Goal: Task Accomplishment & Management: Use online tool/utility

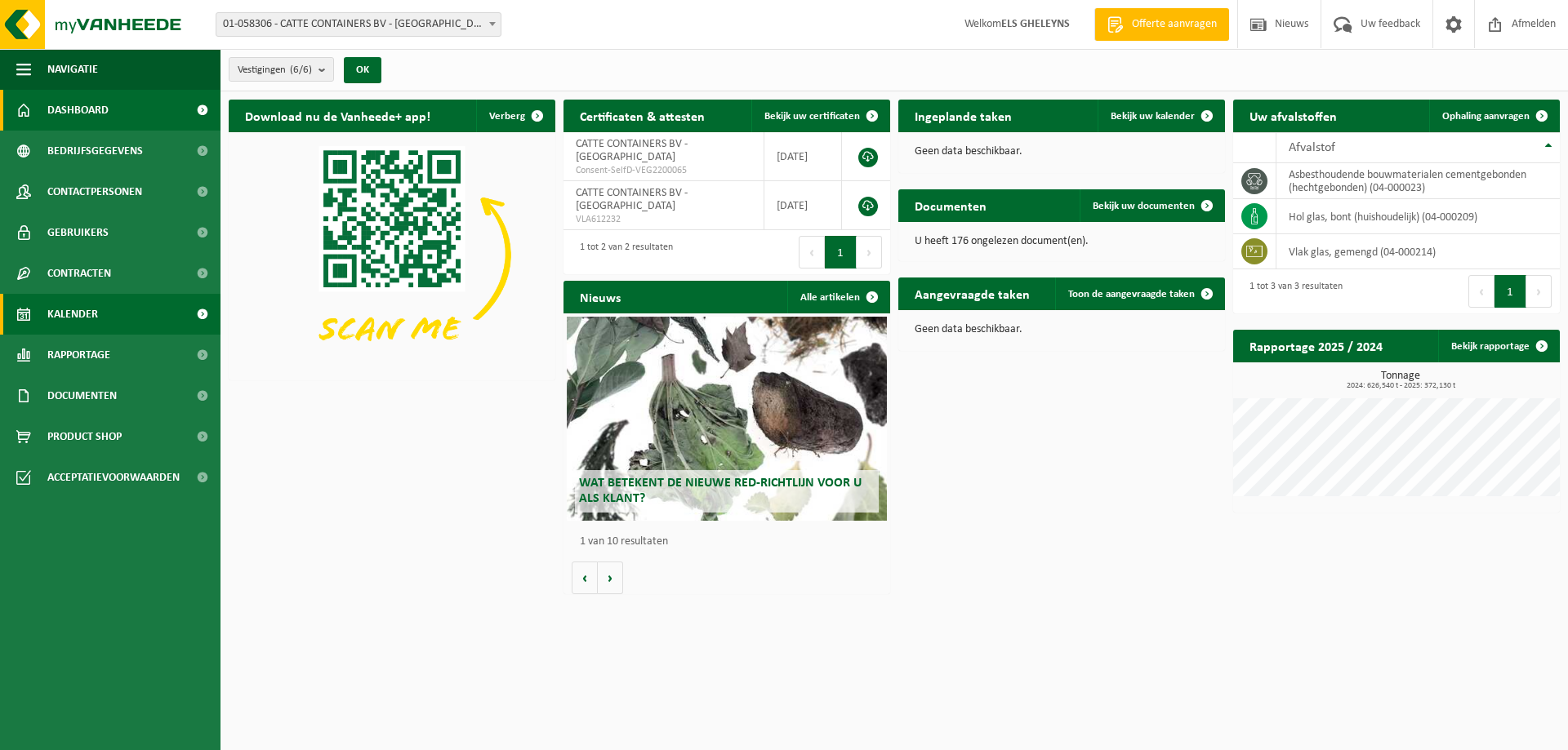
click at [76, 320] on span "Kalender" at bounding box center [72, 314] width 50 height 41
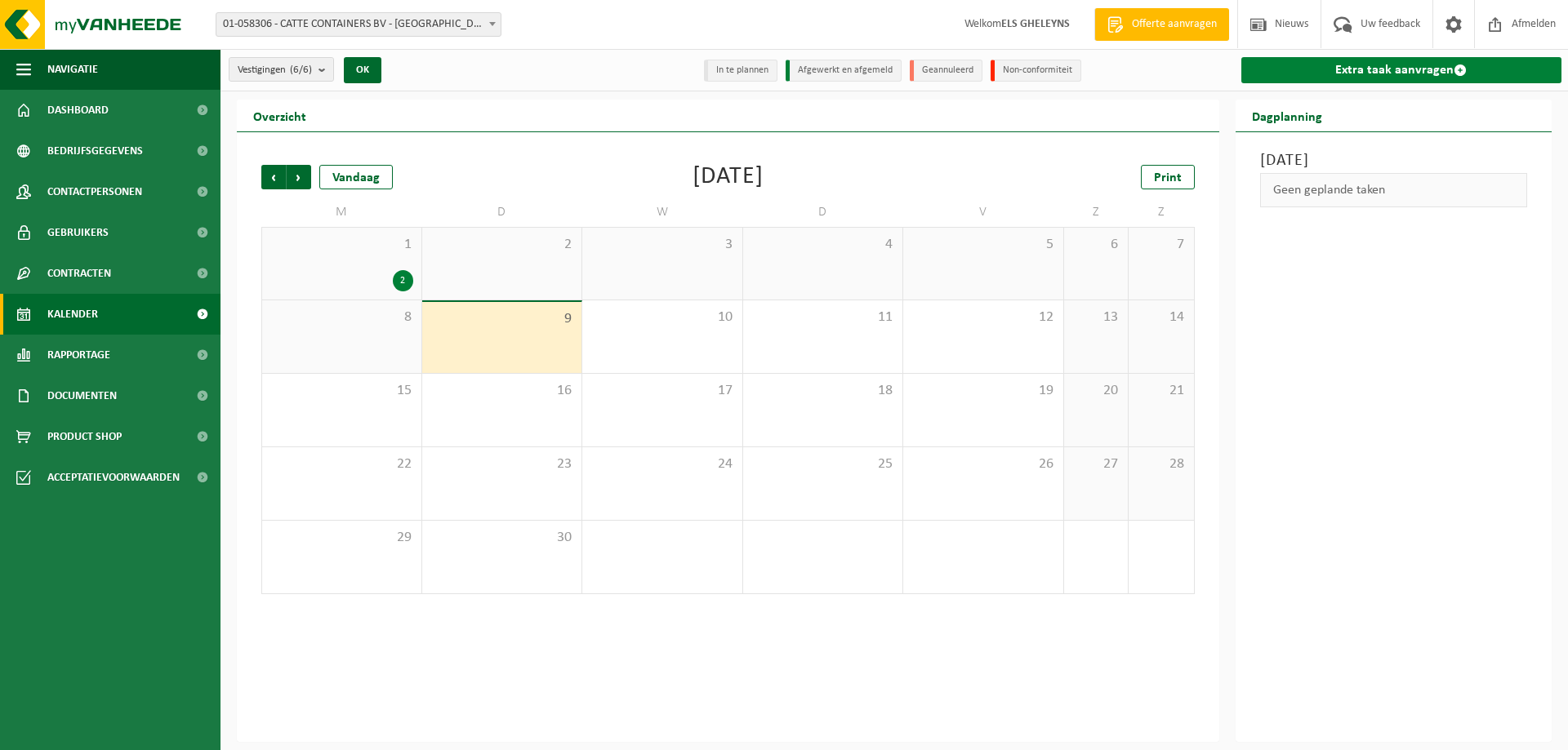
click at [1362, 68] on link "Extra taak aanvragen" at bounding box center [1402, 70] width 321 height 26
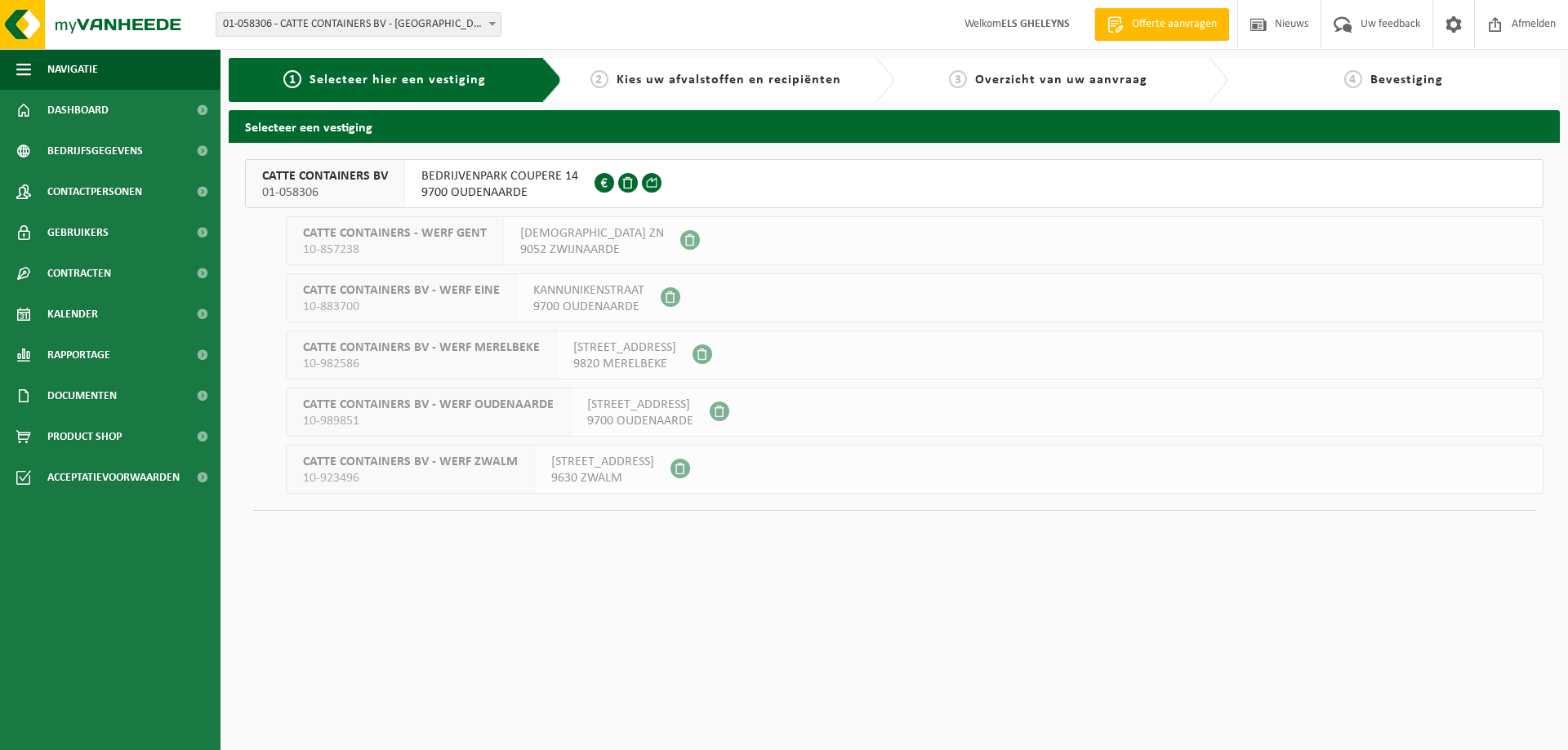
click at [498, 174] on span "BEDRIJVENPARK COUPERE 14" at bounding box center [500, 176] width 156 height 16
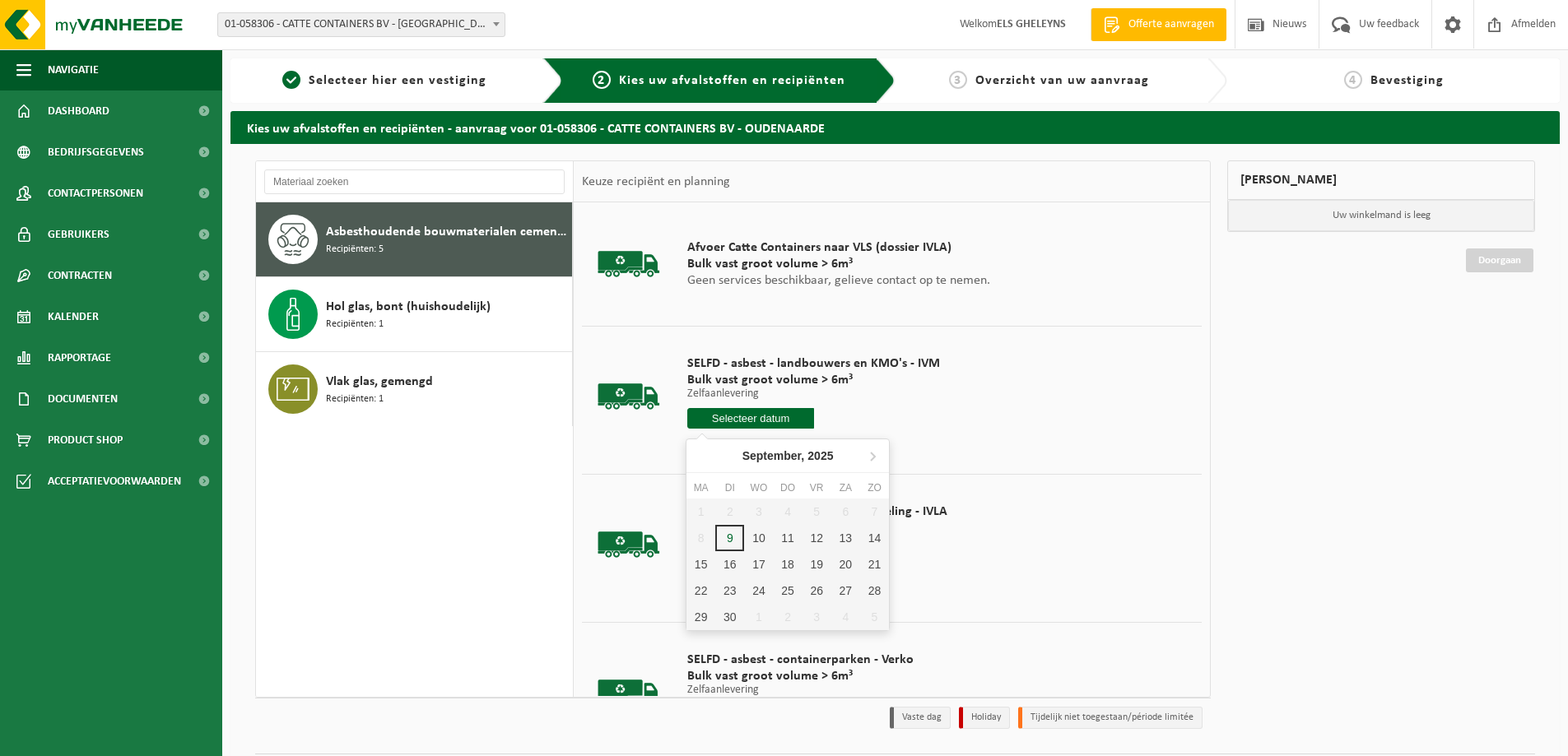
click at [762, 418] on input "text" at bounding box center [750, 418] width 127 height 21
click at [728, 539] on div "9" at bounding box center [730, 539] width 29 height 27
type input "Van 2025-09-09"
type input "2025-09-09"
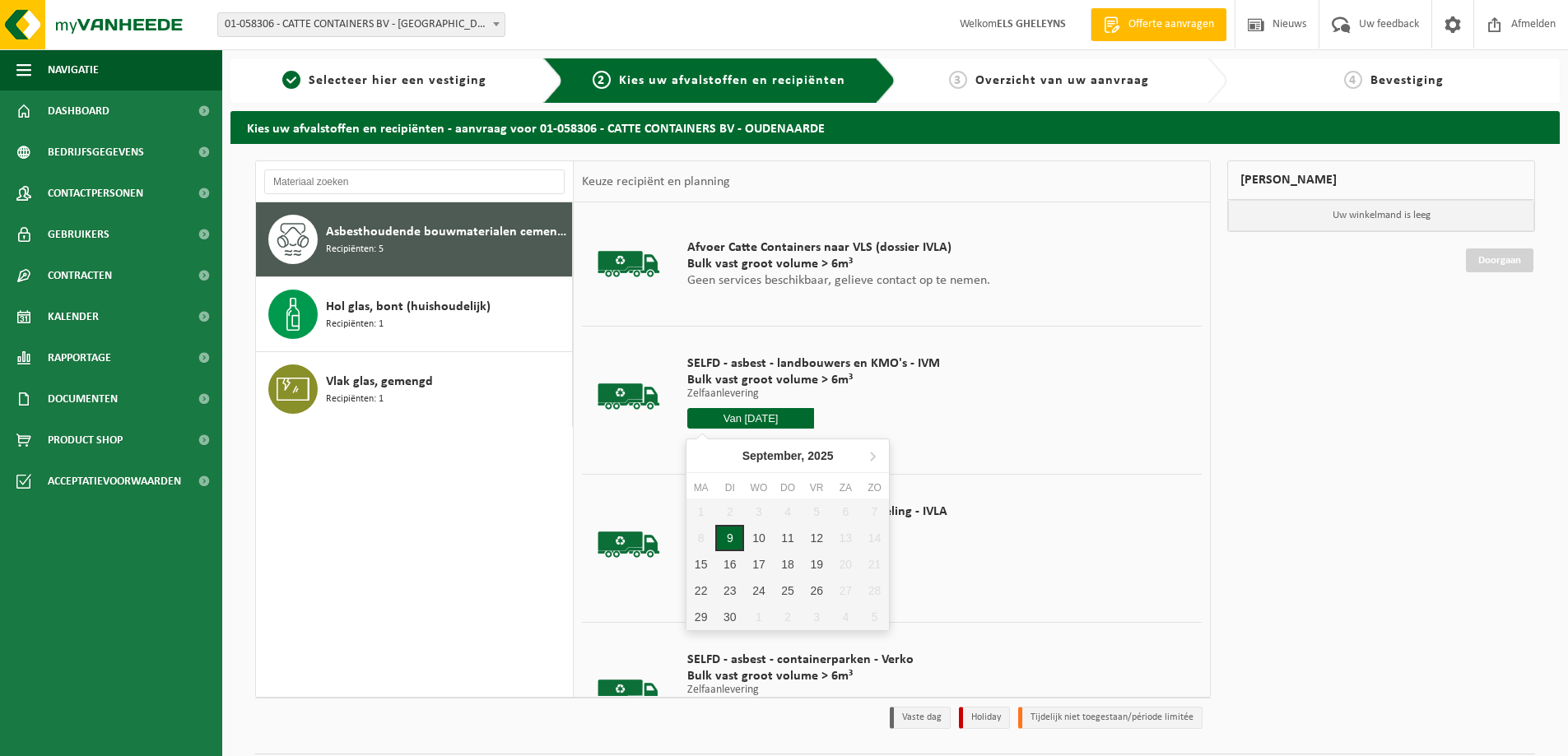
type input "2025-09-09"
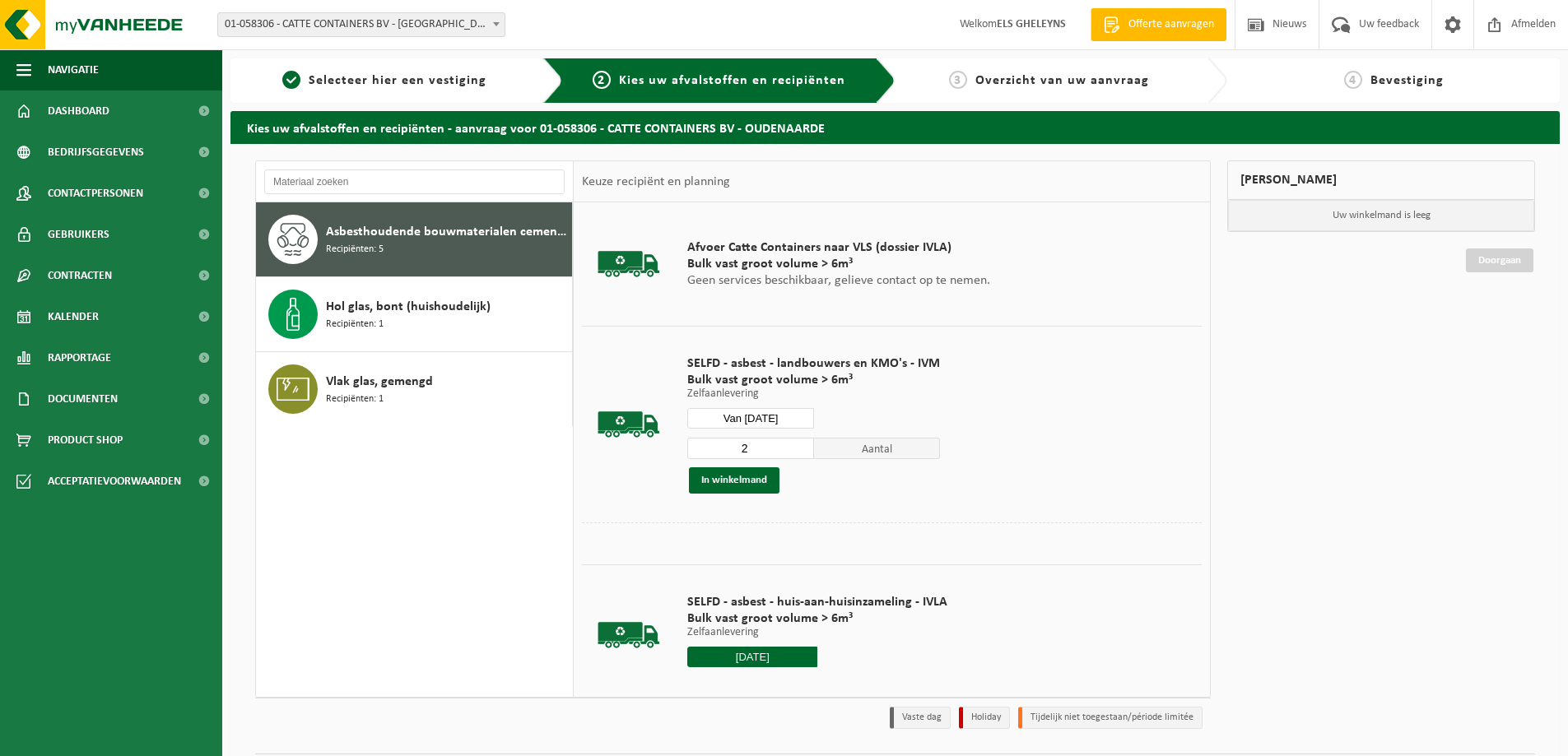
type input "2"
click at [796, 447] on input "2" at bounding box center [750, 448] width 127 height 22
click at [743, 483] on button "In winkelmand" at bounding box center [734, 480] width 90 height 27
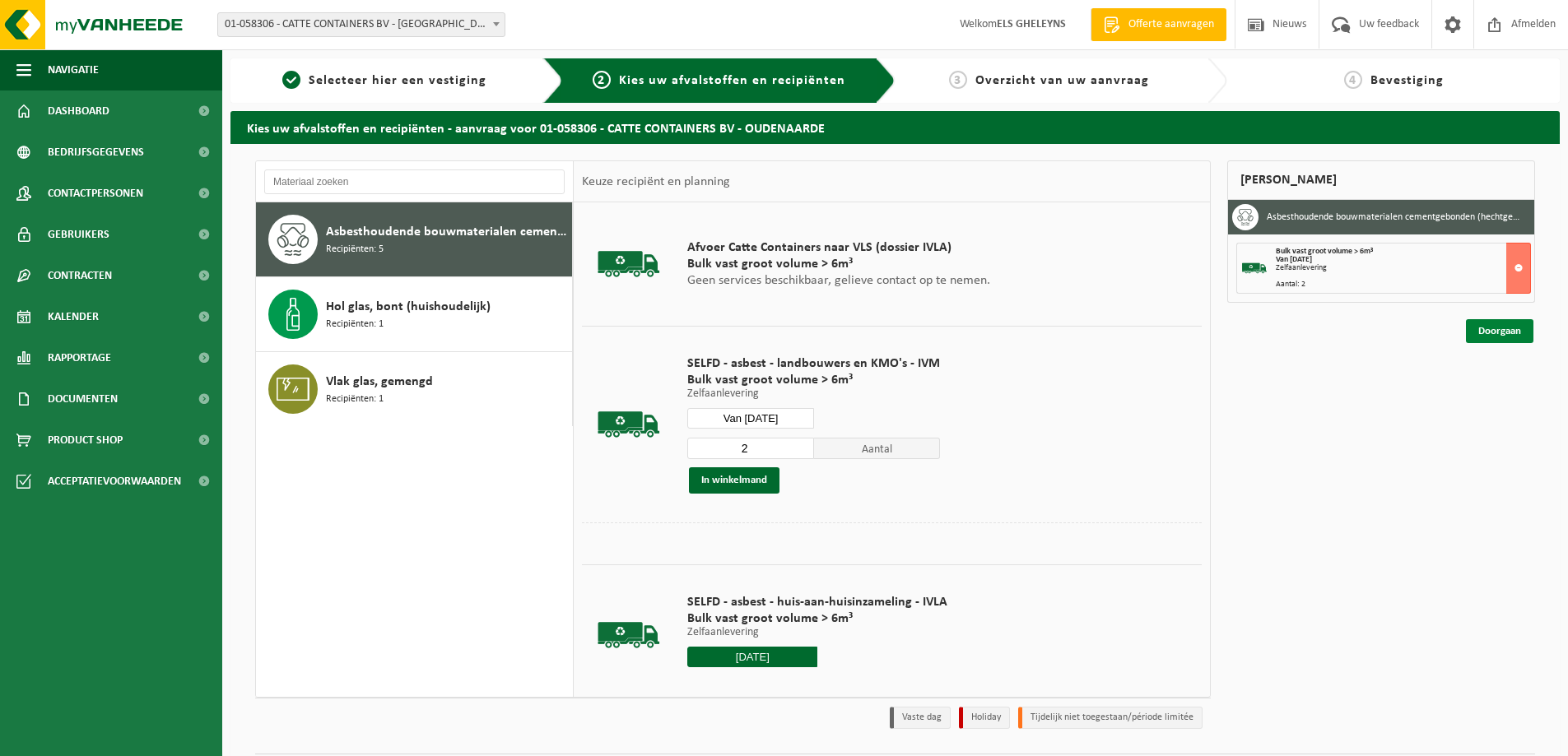
click at [1486, 332] on link "Doorgaan" at bounding box center [1499, 331] width 67 height 24
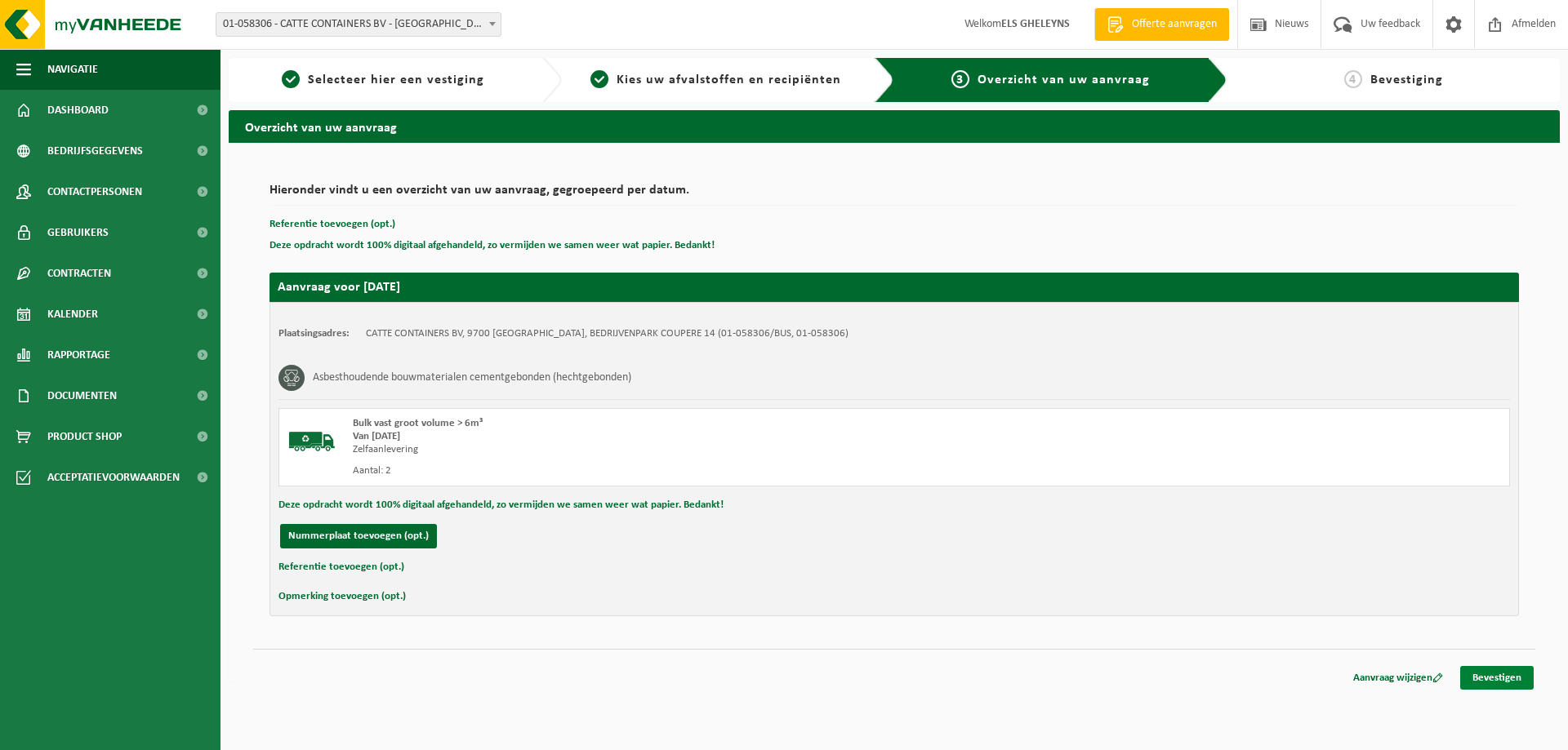
click at [1494, 682] on link "Bevestigen" at bounding box center [1496, 678] width 73 height 24
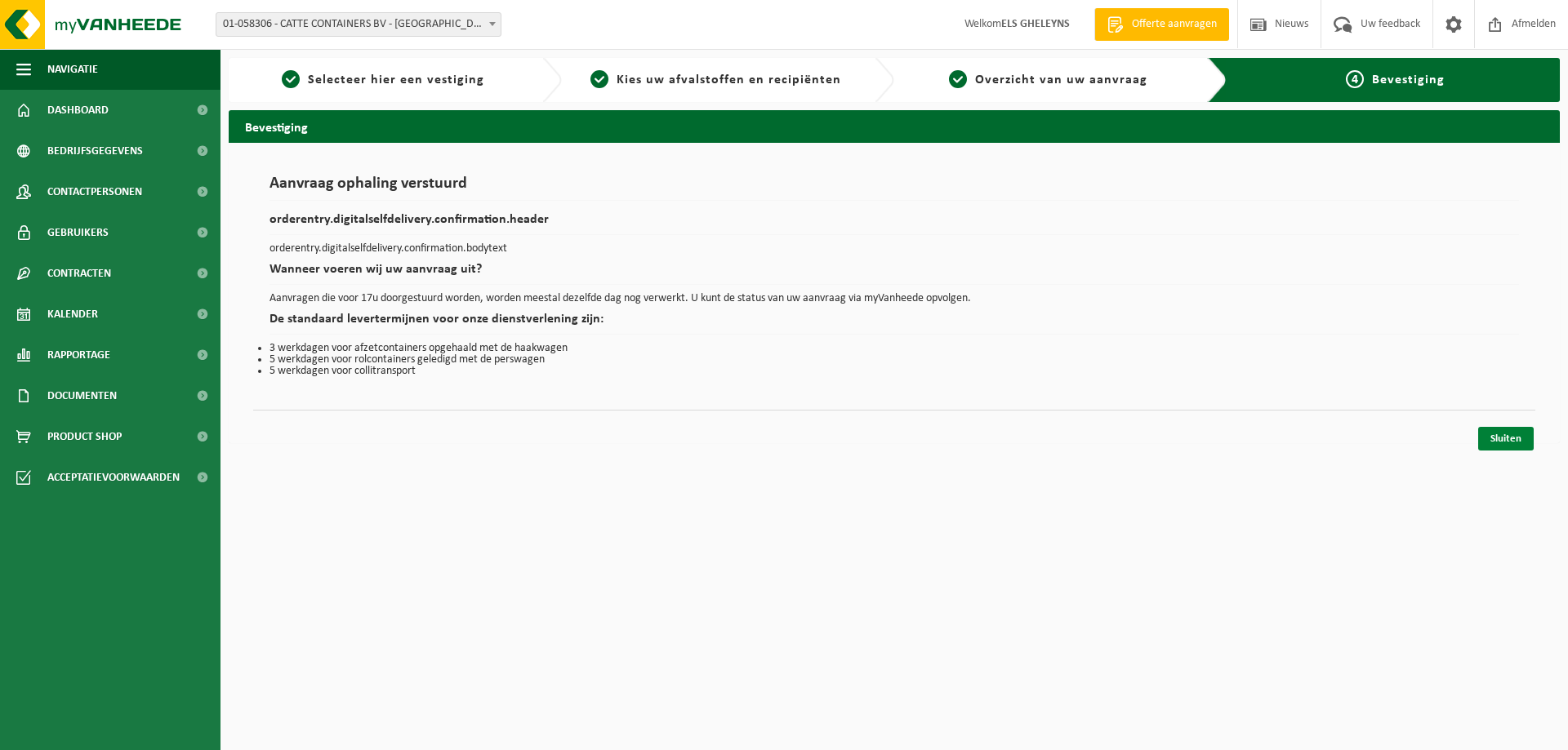
click at [1503, 440] on link "Sluiten" at bounding box center [1505, 439] width 55 height 24
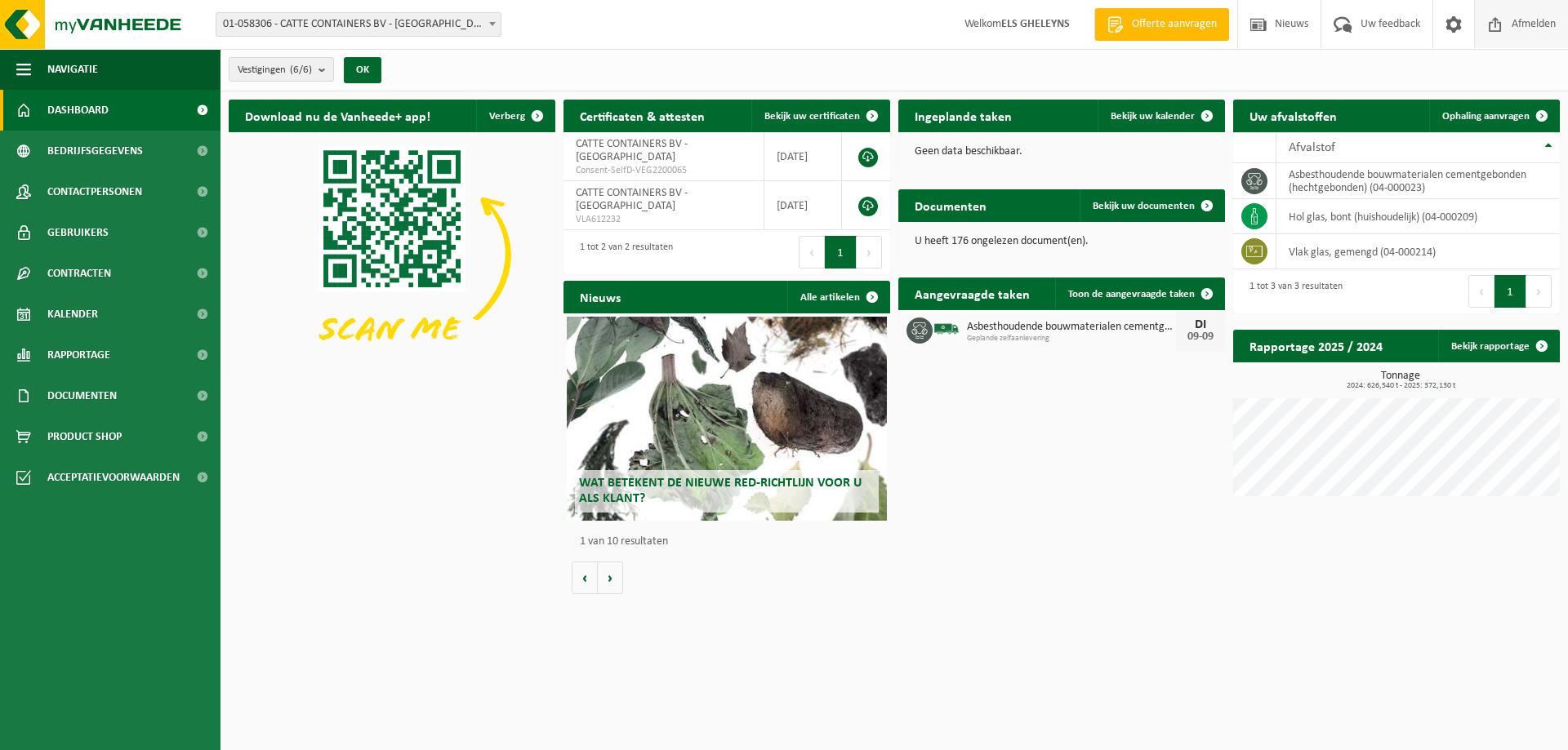
click at [1514, 25] on span "Afmelden" at bounding box center [1533, 24] width 52 height 48
